Goal: Task Accomplishment & Management: Use online tool/utility

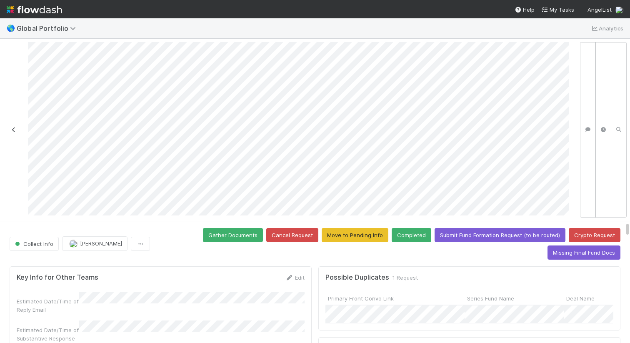
click at [13, 127] on icon at bounding box center [14, 129] width 8 height 5
click at [256, 233] on button "Gather Documents" at bounding box center [233, 235] width 60 height 14
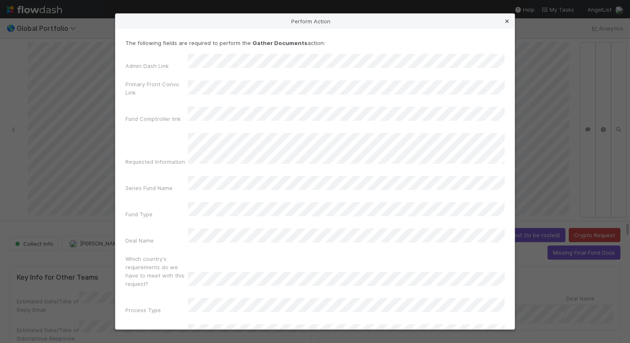
click at [507, 22] on icon at bounding box center [507, 21] width 8 height 5
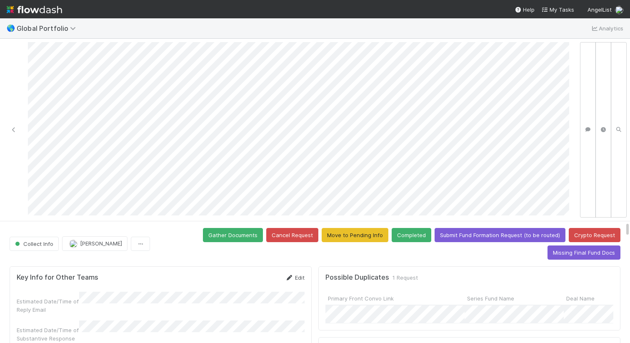
click at [304, 276] on link "Edit" at bounding box center [295, 277] width 20 height 7
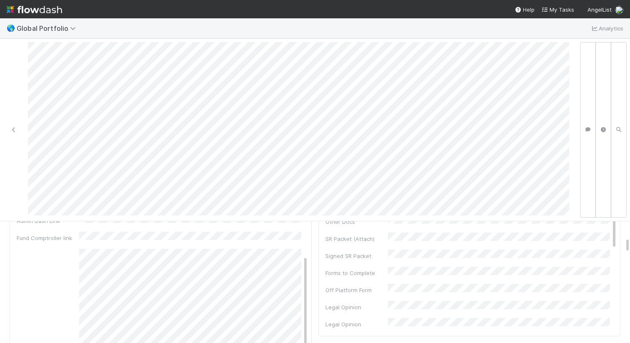
scroll to position [146, 0]
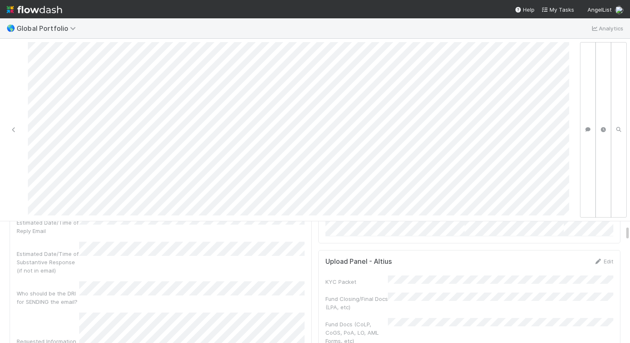
scroll to position [0, 0]
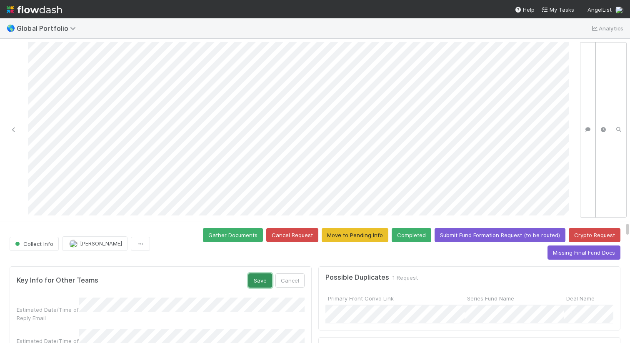
click at [263, 276] on button "Save" at bounding box center [261, 281] width 24 height 14
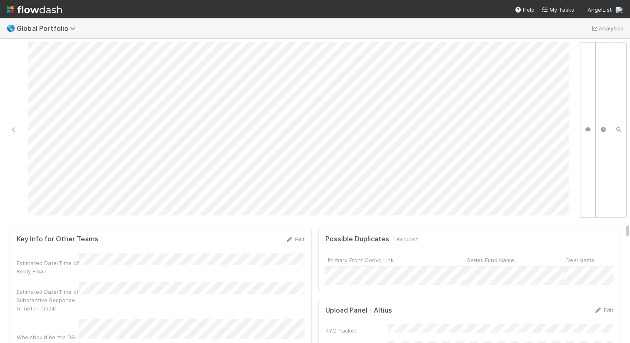
scroll to position [31, 0]
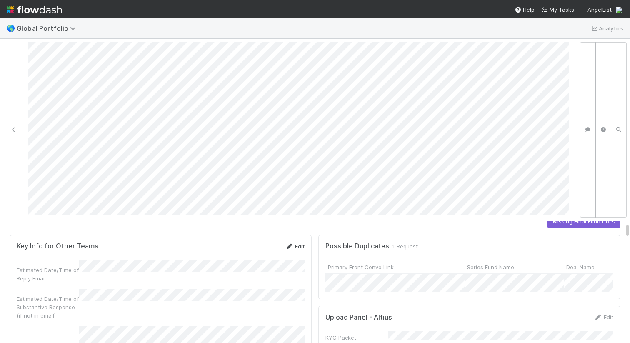
click at [301, 247] on link "Edit" at bounding box center [295, 246] width 20 height 7
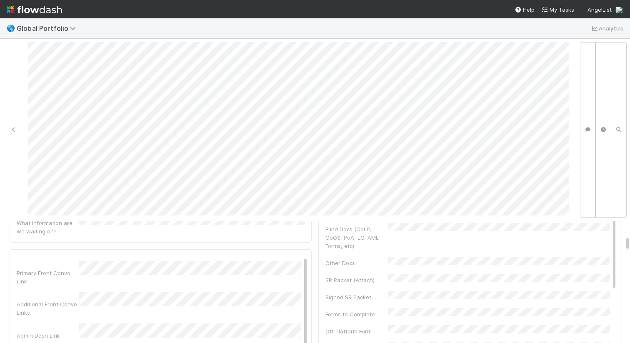
scroll to position [0, 0]
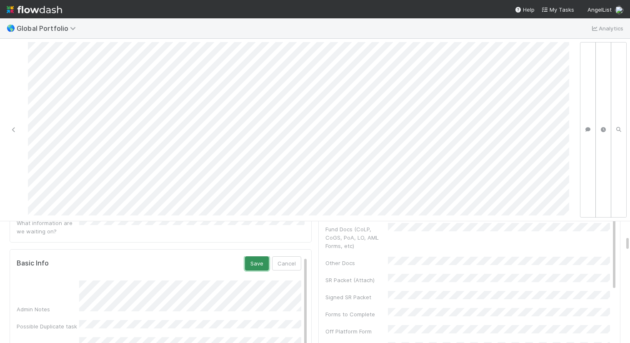
click at [255, 256] on button "Save" at bounding box center [257, 263] width 24 height 14
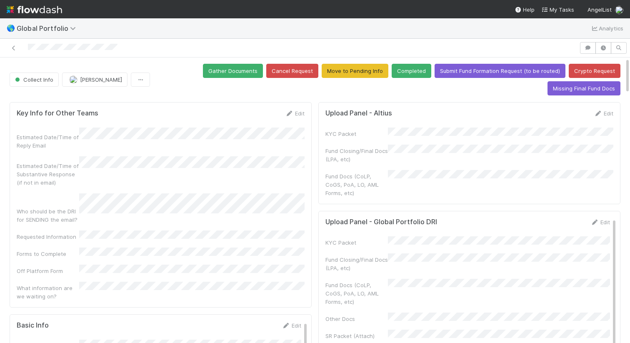
scroll to position [1, 0]
